Goal: Navigation & Orientation: Understand site structure

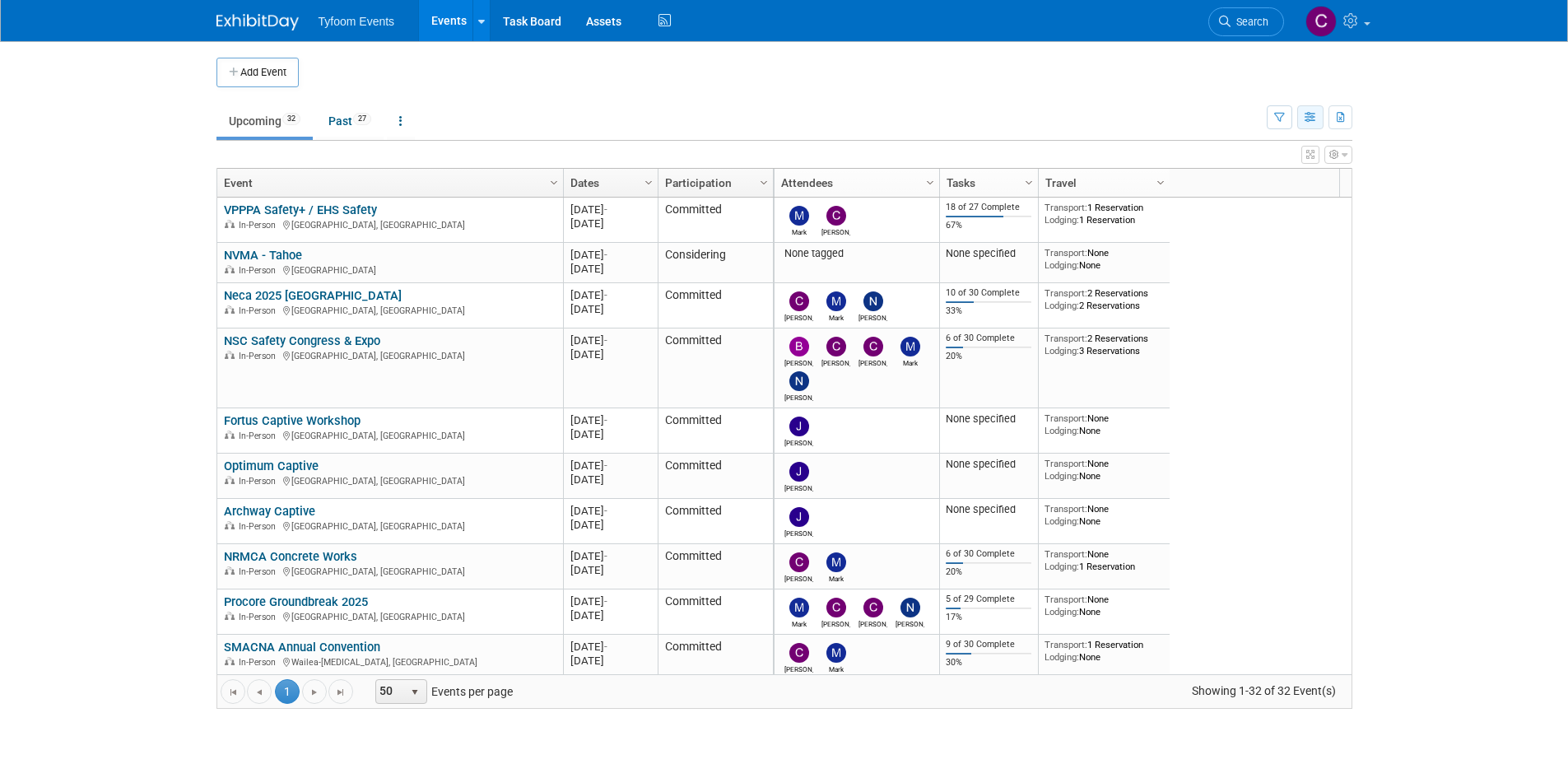
click at [1311, 120] on icon "button" at bounding box center [1311, 118] width 12 height 10
click at [1263, 197] on link "Detail View" at bounding box center [1241, 200] width 139 height 23
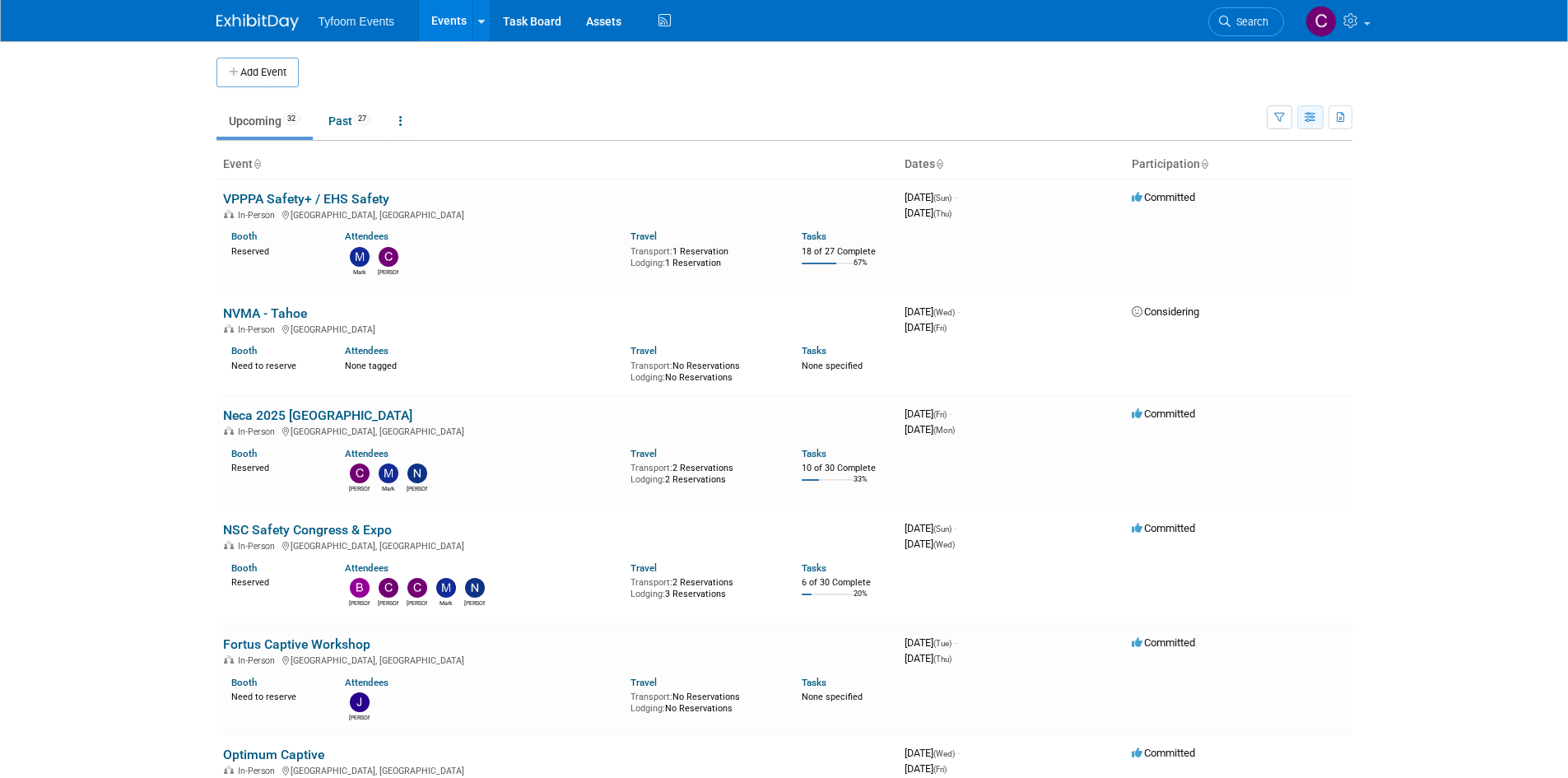
click at [1311, 118] on icon "button" at bounding box center [1311, 118] width 12 height 10
click at [1279, 171] on link "List View" at bounding box center [1241, 174] width 139 height 23
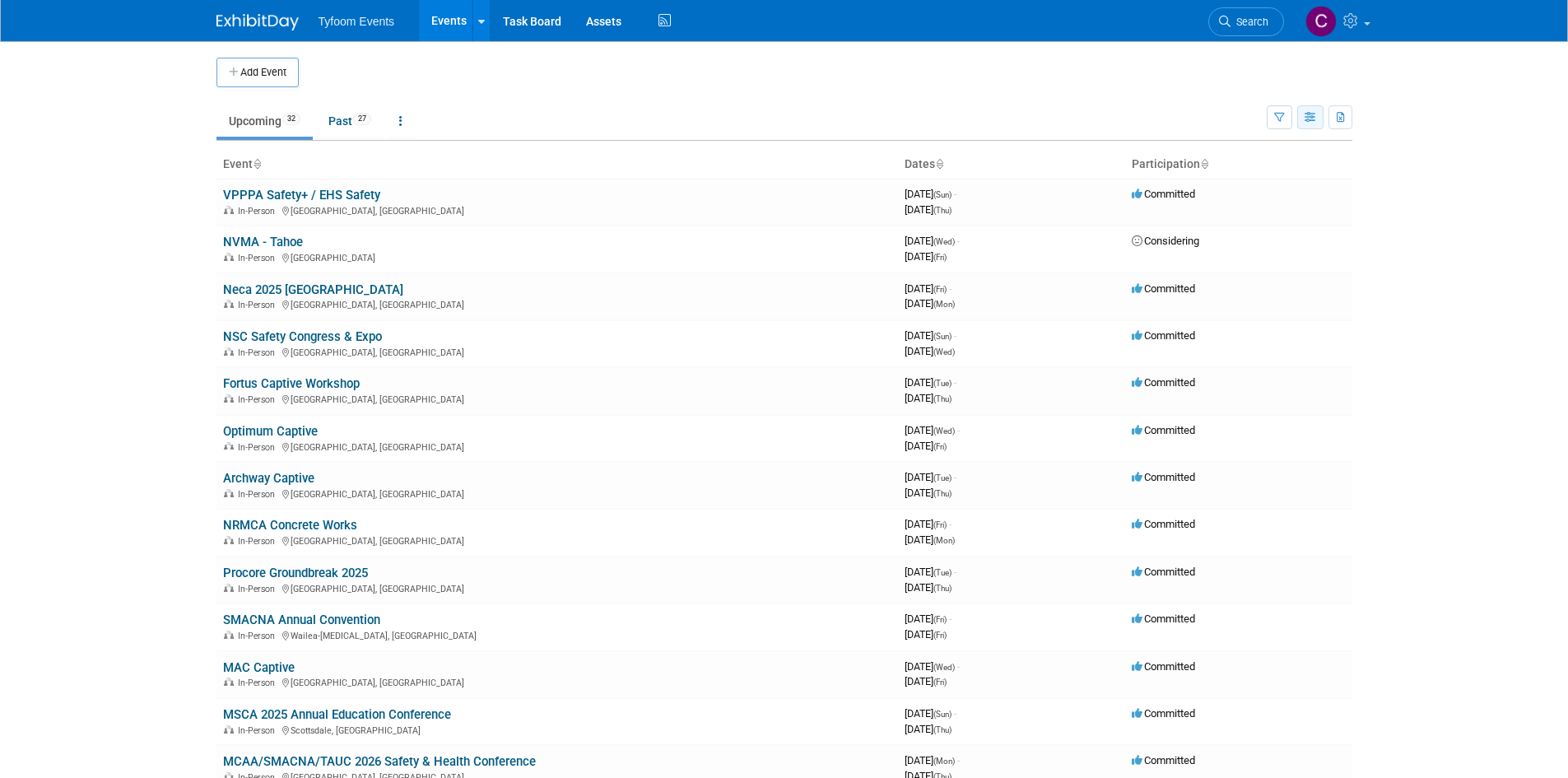
click at [1311, 118] on icon "button" at bounding box center [1311, 118] width 12 height 10
click at [1278, 248] on link "Expert Grid" at bounding box center [1241, 251] width 139 height 23
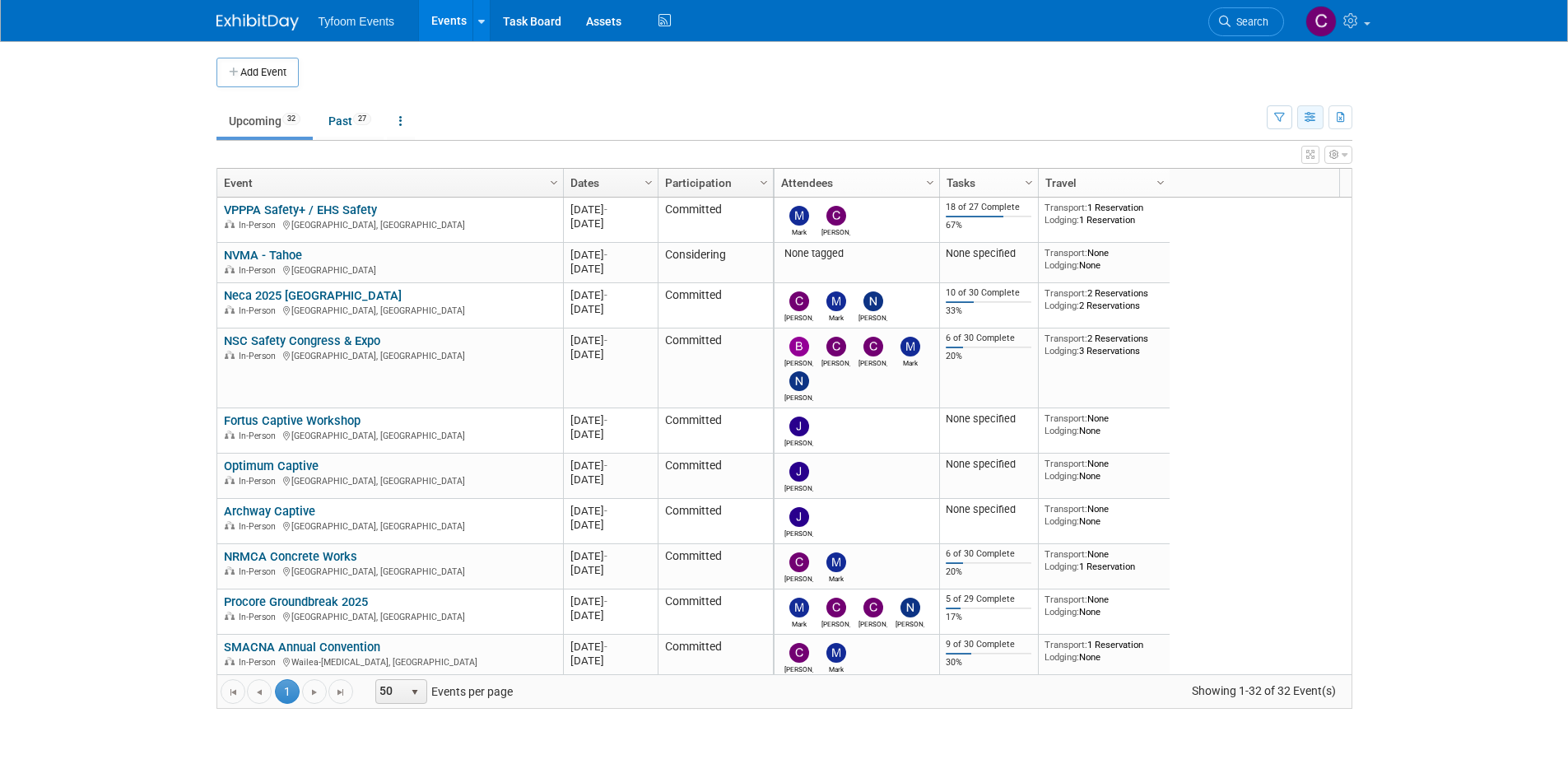
click at [1306, 114] on icon "button" at bounding box center [1311, 118] width 12 height 10
click at [1281, 223] on link "Calendar View" at bounding box center [1241, 225] width 139 height 23
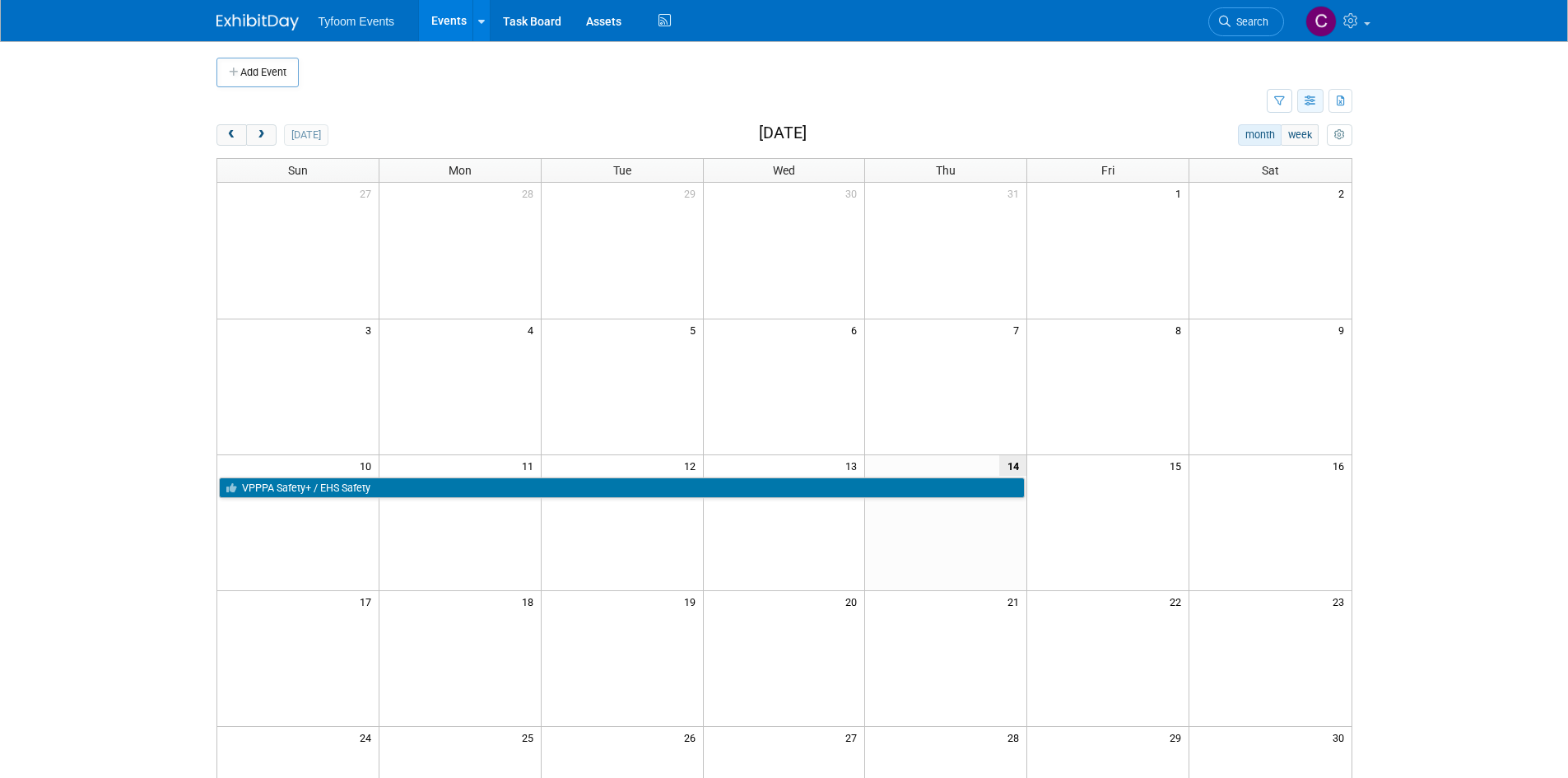
click at [1311, 96] on icon "button" at bounding box center [1311, 101] width 12 height 10
click at [1274, 238] on link "Expert Grid" at bounding box center [1241, 235] width 139 height 23
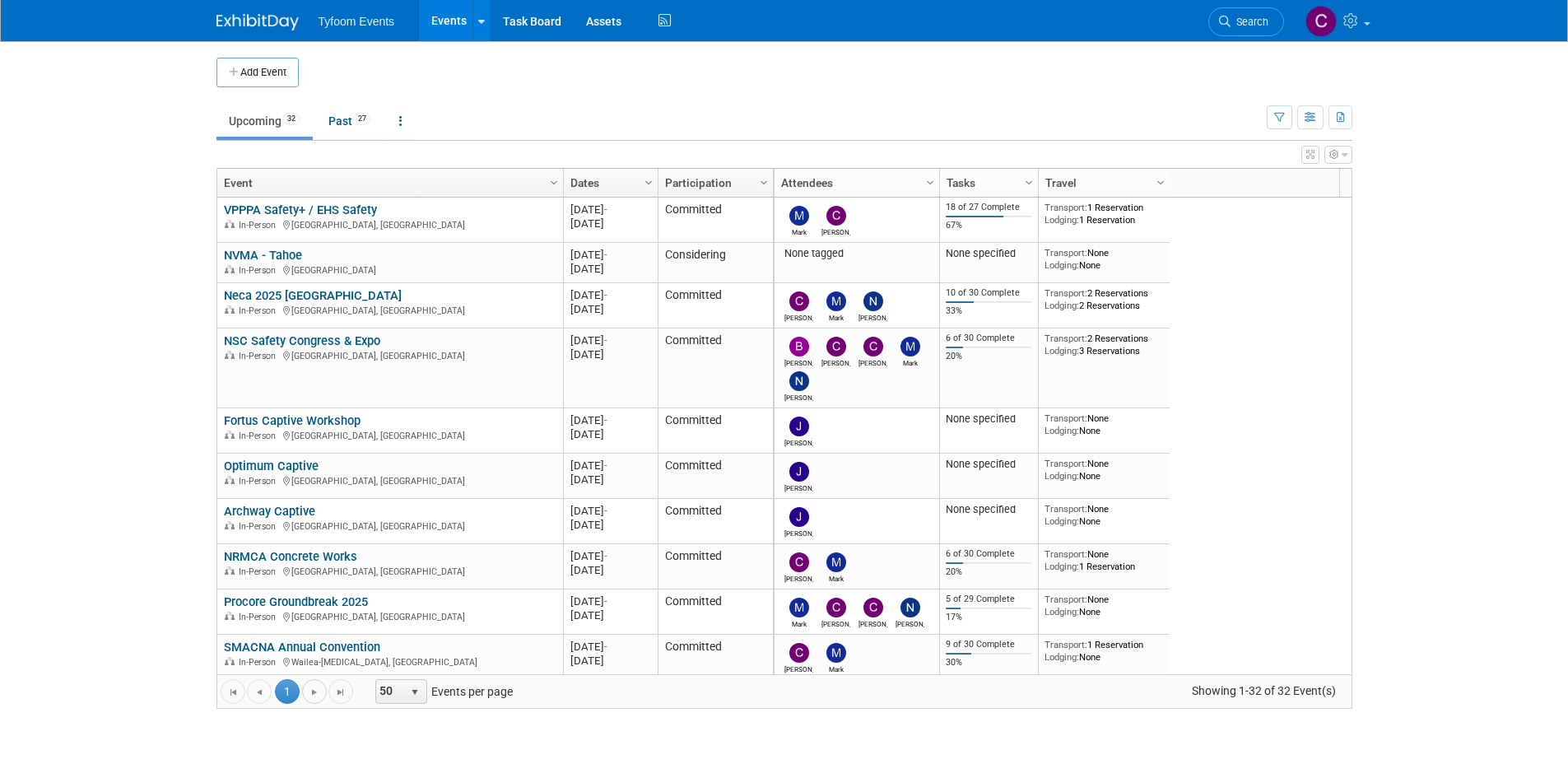
click at [319, 696] on span "Go to the next page" at bounding box center [315, 692] width 13 height 13
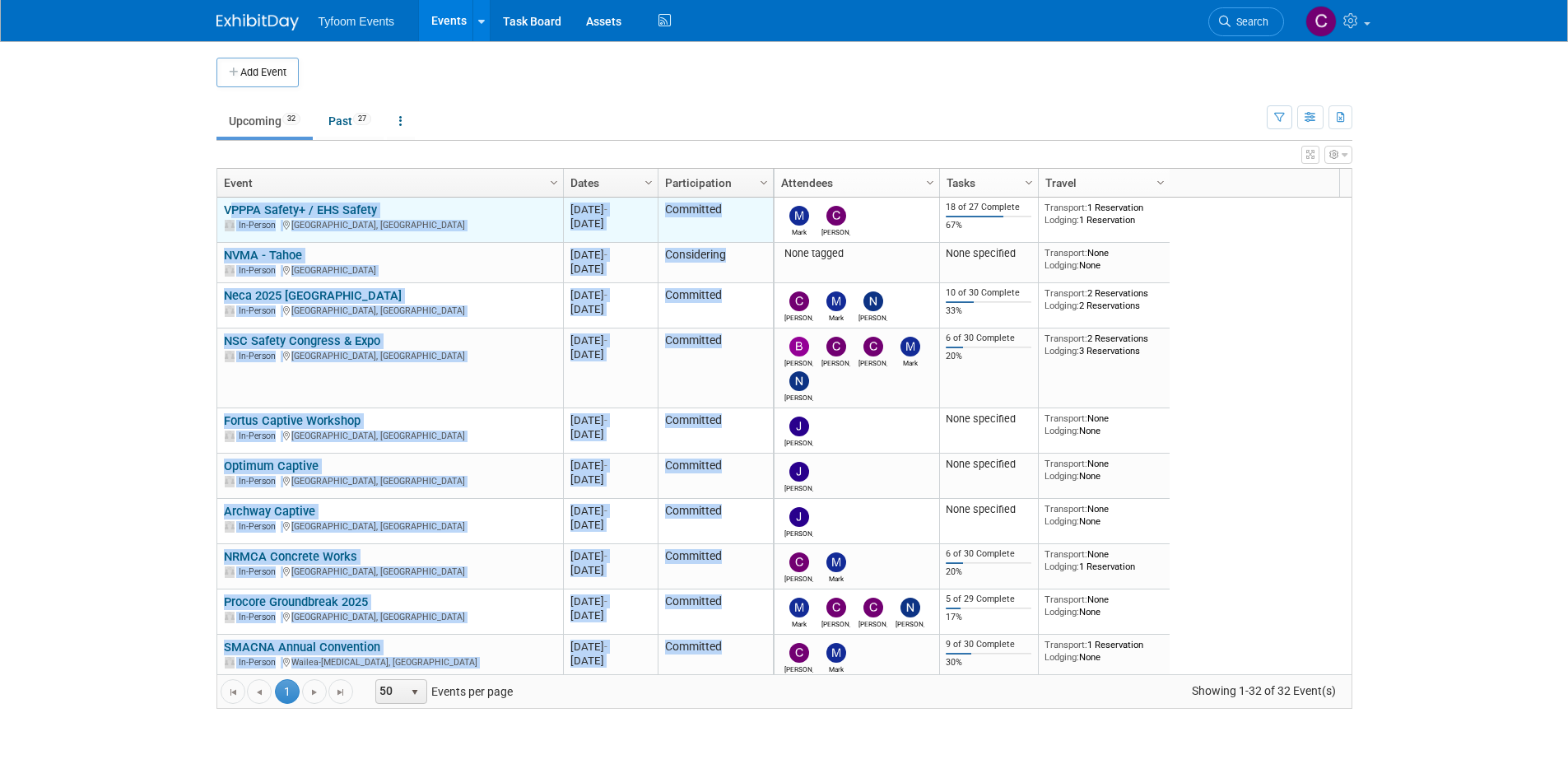
drag, startPoint x: 1256, startPoint y: 662, endPoint x: 226, endPoint y: 202, distance: 1128.1
click at [226, 202] on div "Column Settings Event Column Settings Dates Column Settings Participation Colum…" at bounding box center [784, 439] width 1136 height 541
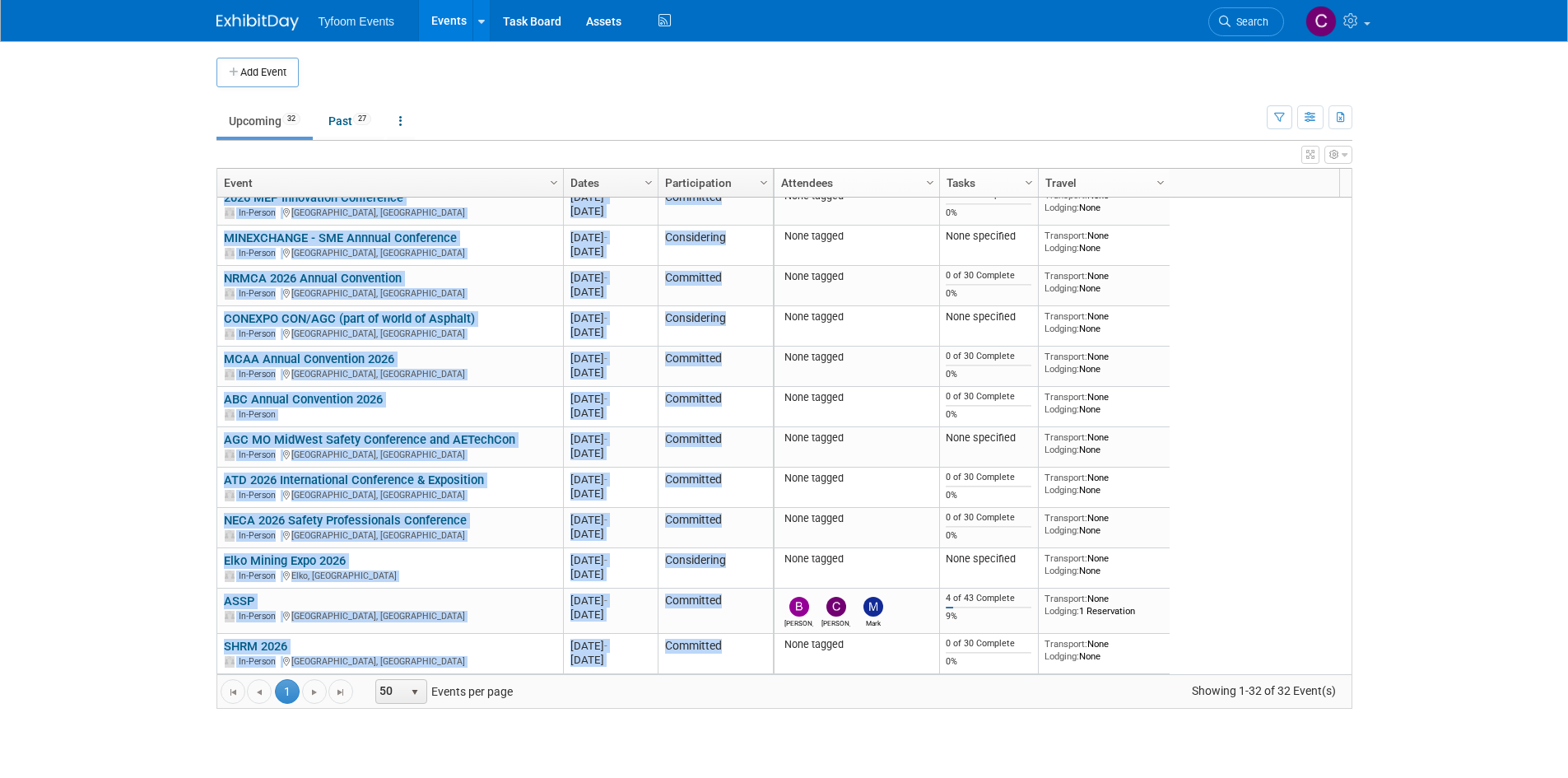
copy tbody "VPPPA Safety+ / EHS Safety In-Person [GEOGRAPHIC_DATA][DATE] [DATE] - [DATE] Co…"
click at [403, 125] on icon at bounding box center [400, 121] width 3 height 11
click at [458, 185] on link "Grouped Annually Events grouped by year" at bounding box center [452, 195] width 131 height 36
